Goal: Navigation & Orientation: Go to known website

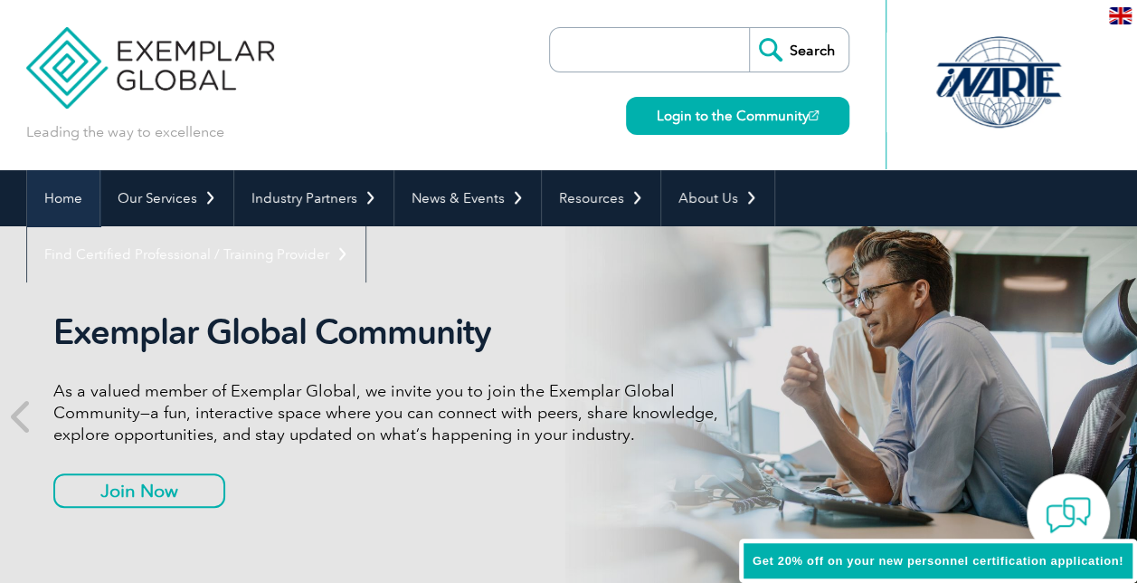
click at [74, 193] on link "Home" at bounding box center [63, 198] width 72 height 56
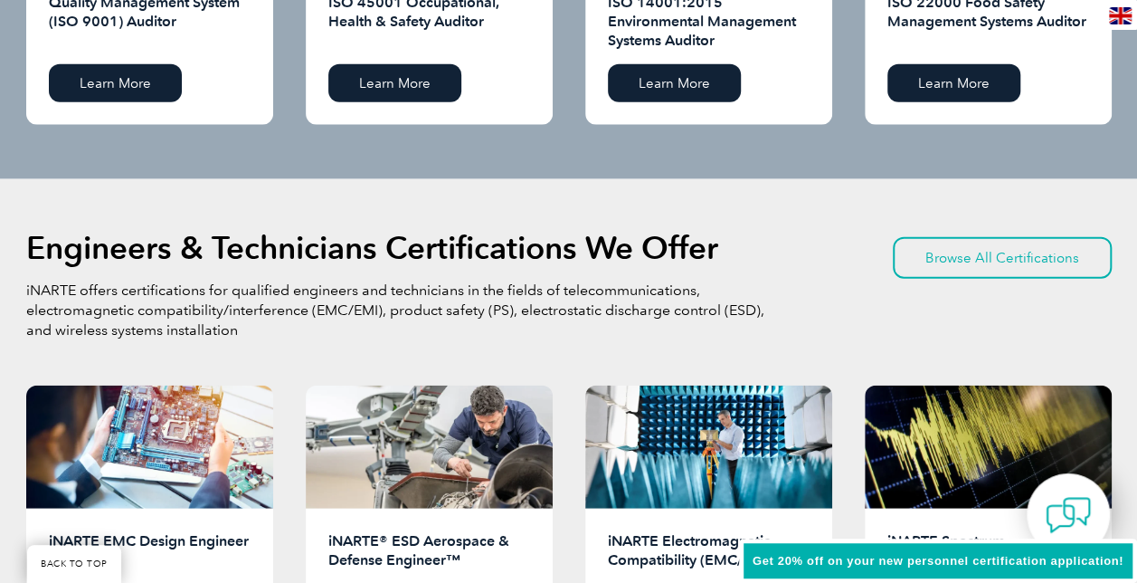
scroll to position [2104, 0]
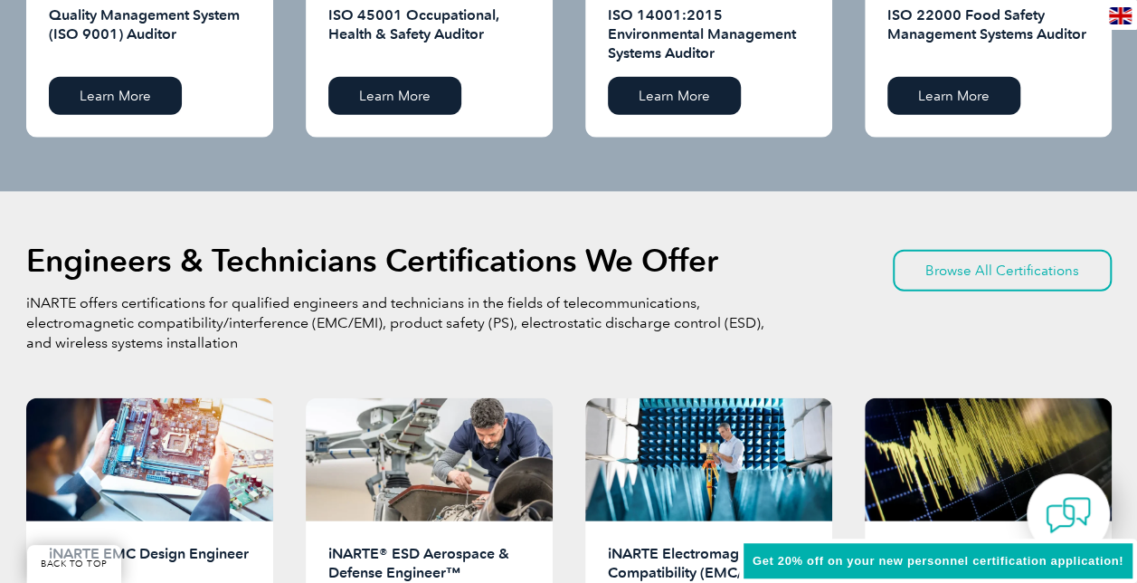
drag, startPoint x: 384, startPoint y: 312, endPoint x: 385, endPoint y: 295, distance: 17.3
